Goal: Obtain resource: Download file/media

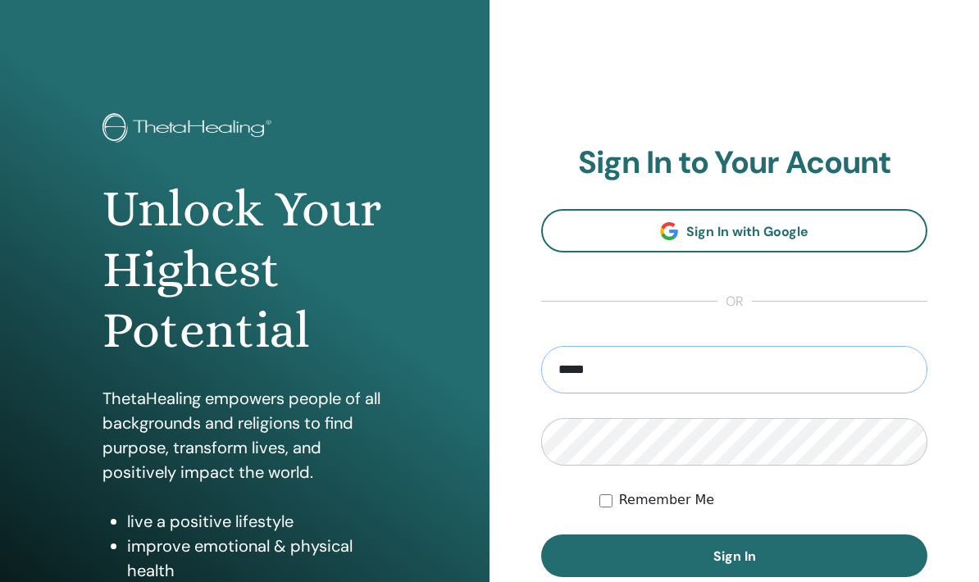
type input "**********"
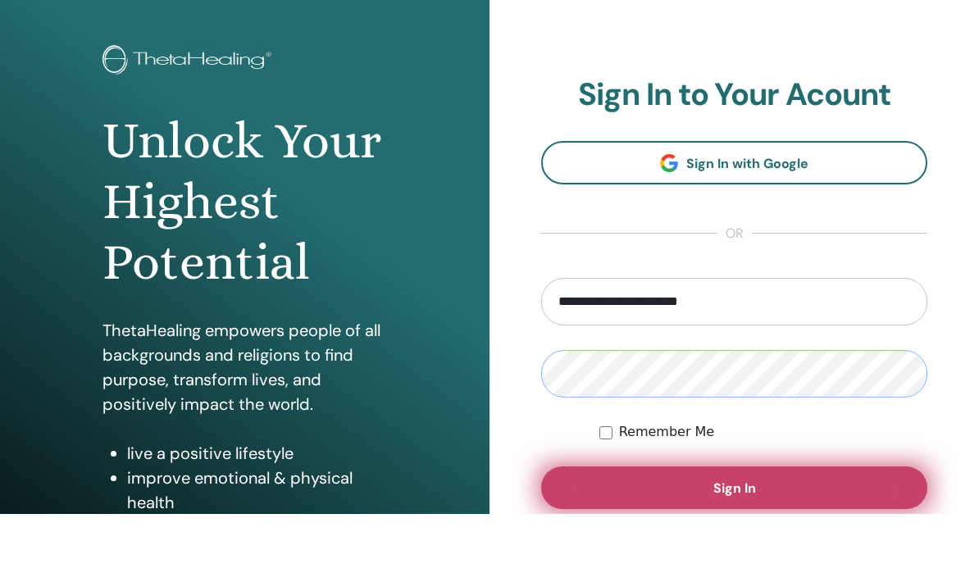
click at [767, 534] on button "Sign In" at bounding box center [734, 555] width 386 height 43
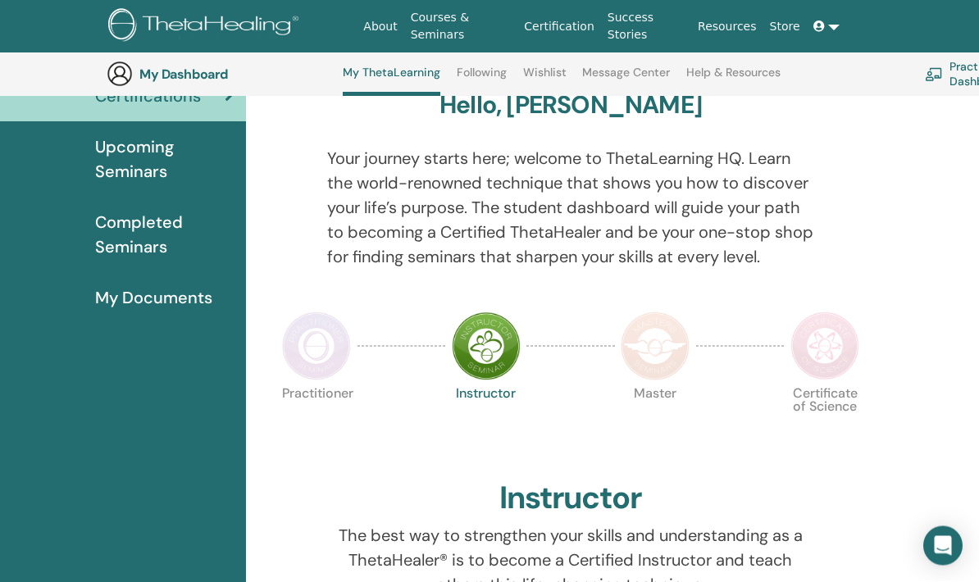
scroll to position [153, 0]
click at [148, 227] on span "Completed Seminars" at bounding box center [164, 234] width 138 height 49
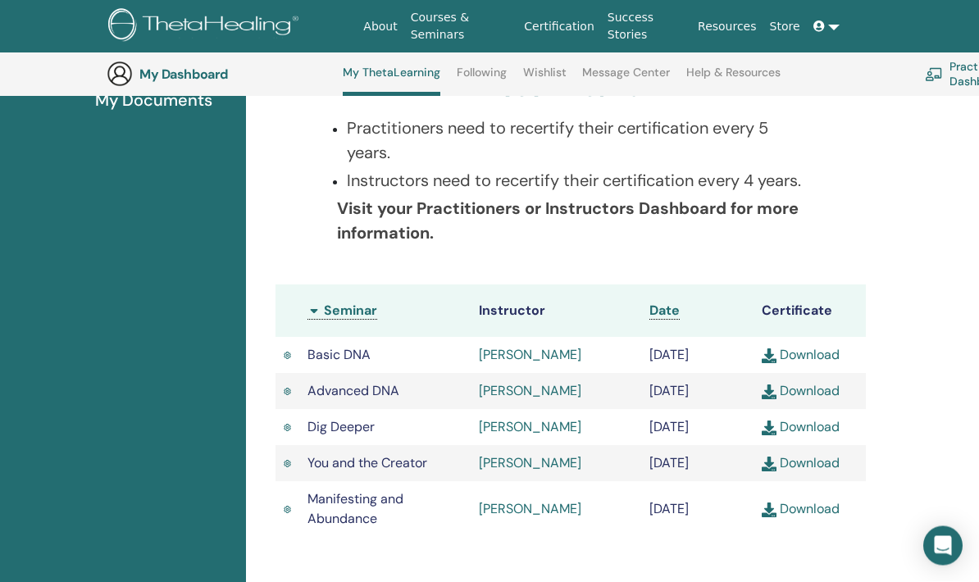
scroll to position [354, 0]
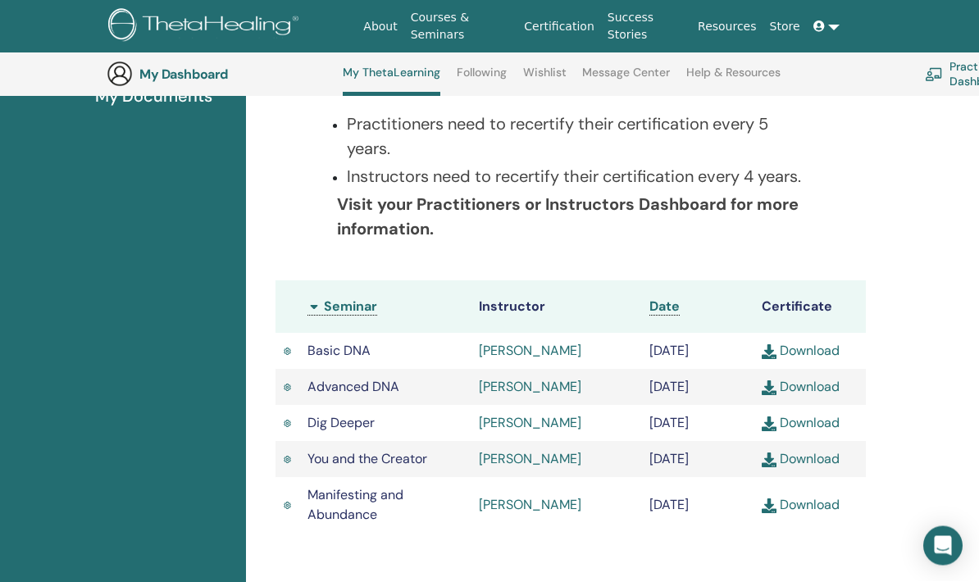
click at [833, 467] on link "Download" at bounding box center [801, 459] width 78 height 17
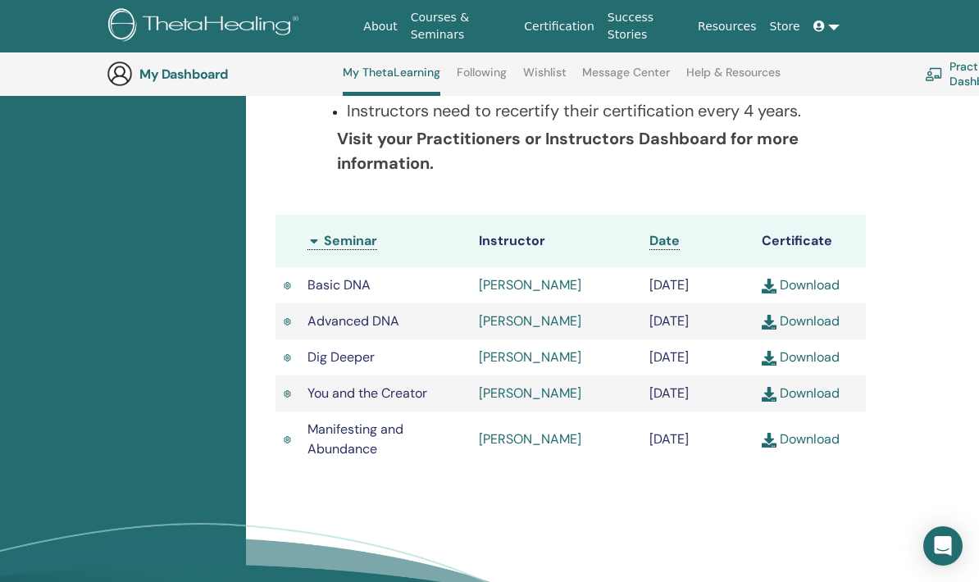
click at [834, 29] on link at bounding box center [826, 26] width 39 height 30
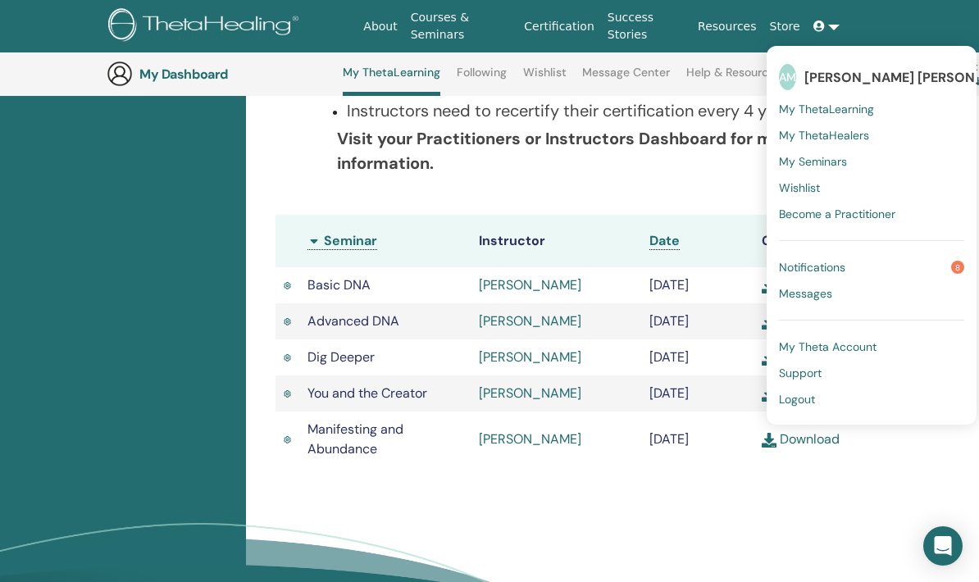
click at [808, 396] on span "Logout" at bounding box center [797, 399] width 36 height 15
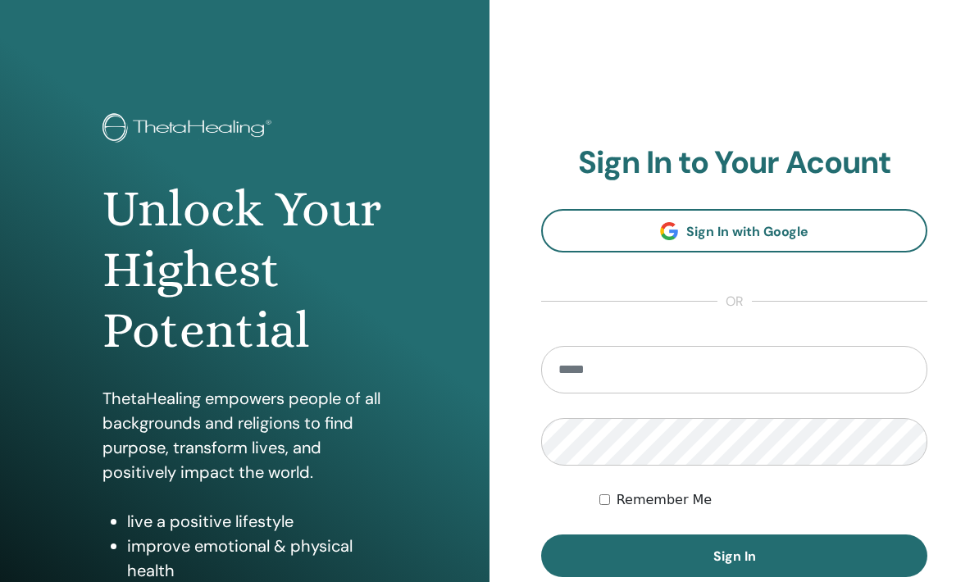
scroll to position [205, 0]
